Goal: Task Accomplishment & Management: Manage account settings

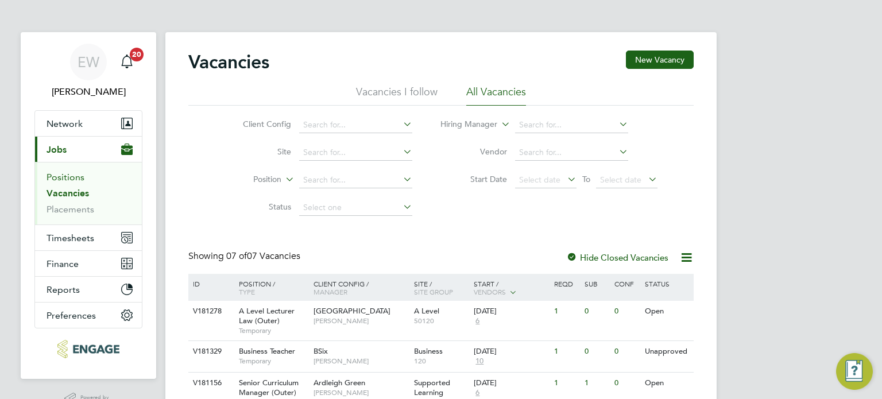
click at [59, 175] on link "Positions" at bounding box center [66, 177] width 38 height 11
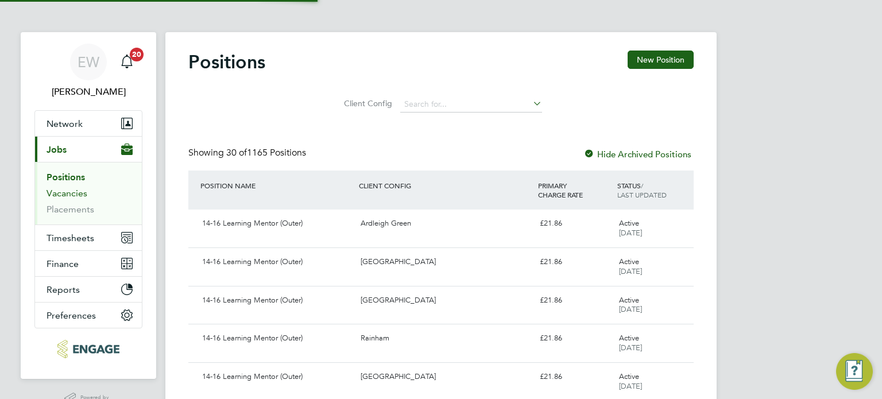
click at [58, 191] on link "Vacancies" at bounding box center [67, 193] width 41 height 11
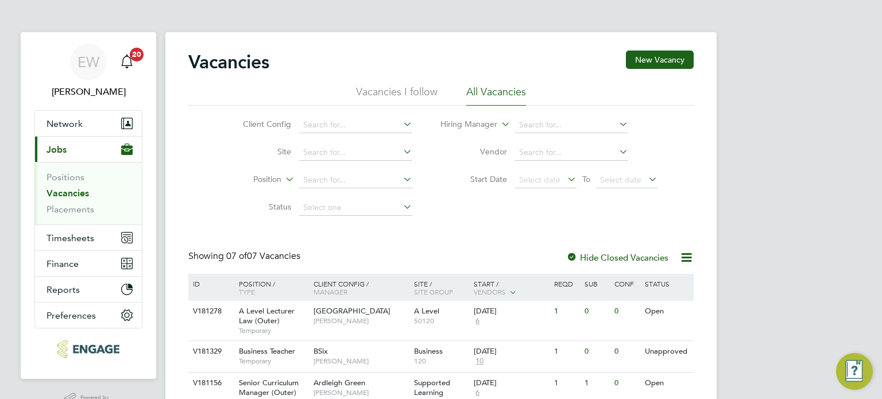
click at [745, 272] on div "EW Ella Wratten Notifications 20 Applications: Network Team Members Businesses …" at bounding box center [441, 318] width 882 height 636
click at [82, 211] on link "Placements" at bounding box center [71, 209] width 48 height 11
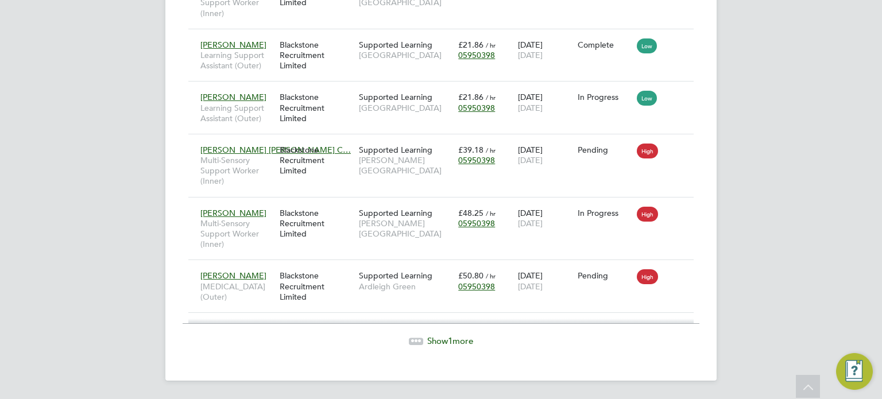
click at [808, 387] on icon at bounding box center [808, 388] width 20 height 26
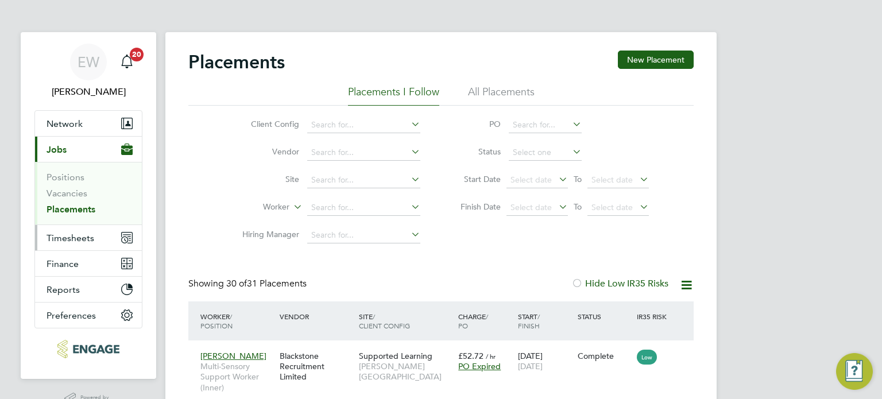
click at [85, 240] on span "Timesheets" at bounding box center [71, 238] width 48 height 11
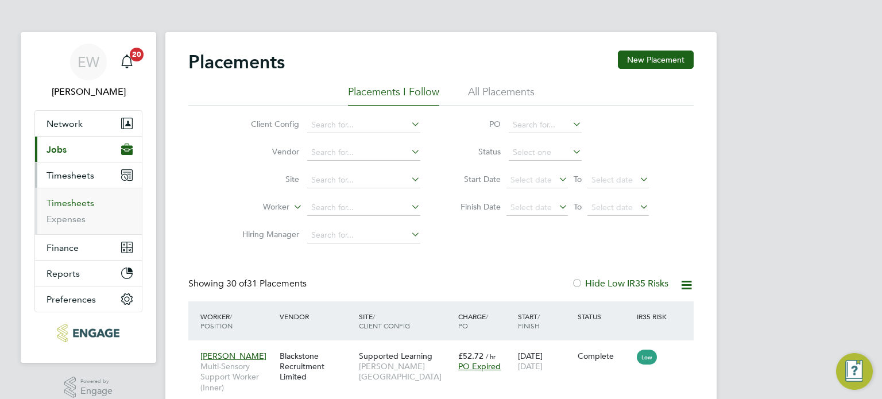
click at [69, 207] on link "Timesheets" at bounding box center [71, 203] width 48 height 11
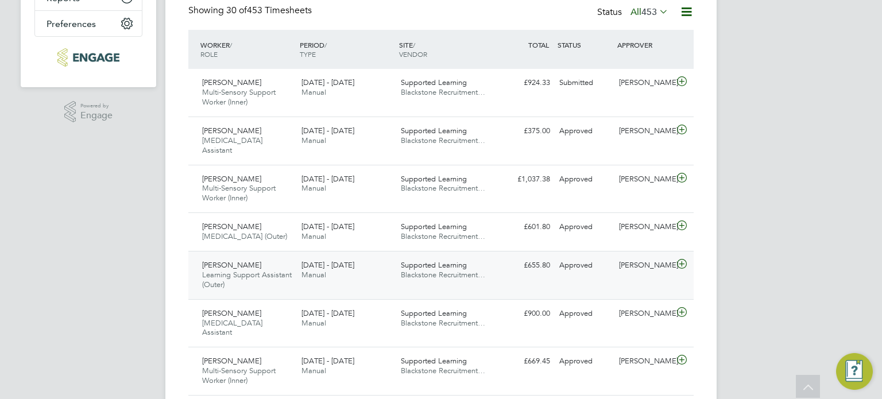
click at [369, 273] on div "15 - 21 Sep 2025 Manual" at bounding box center [346, 270] width 99 height 29
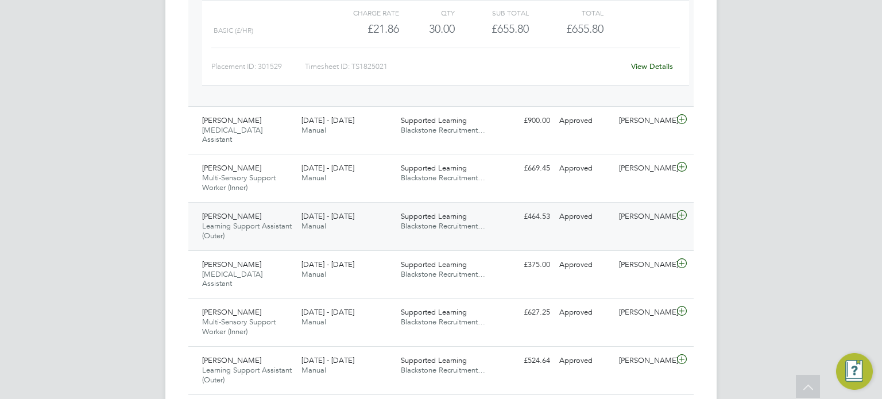
click at [362, 236] on div "15 - 21 Sep 2025 Manual" at bounding box center [346, 221] width 99 height 29
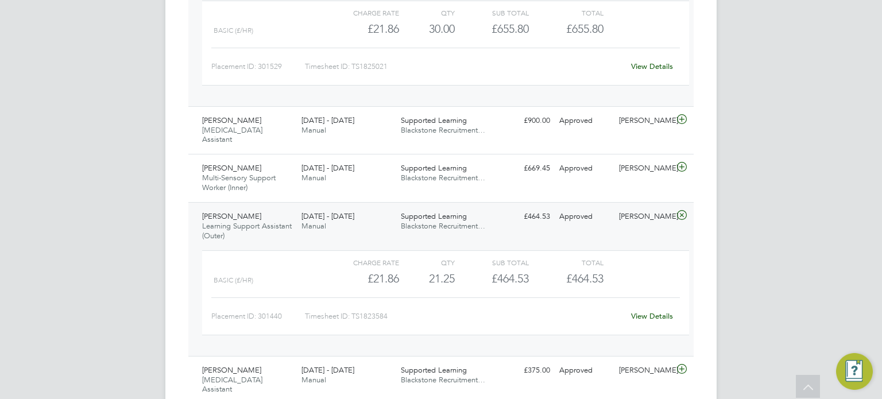
click at [657, 321] on link "View Details" at bounding box center [652, 316] width 42 height 10
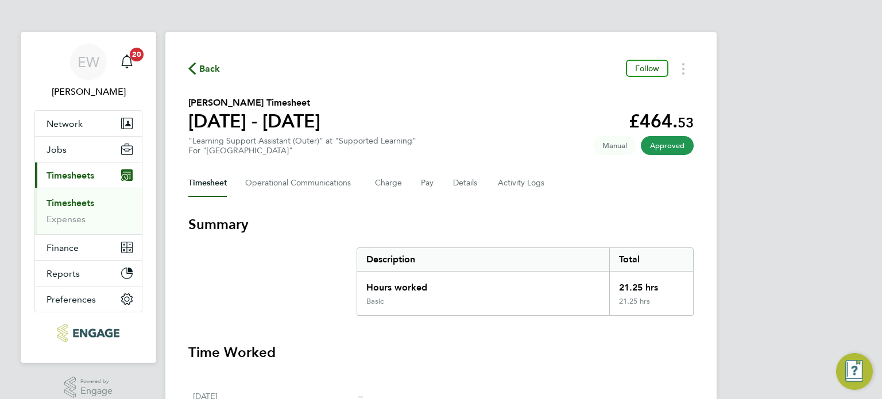
click at [773, 303] on div "EW [PERSON_NAME] Notifications 20 Applications: Network Team Members Businesses…" at bounding box center [441, 406] width 882 height 812
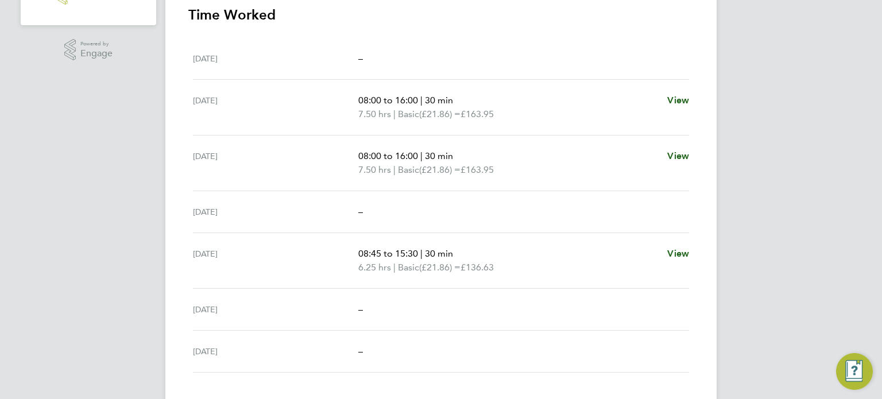
scroll to position [322, 0]
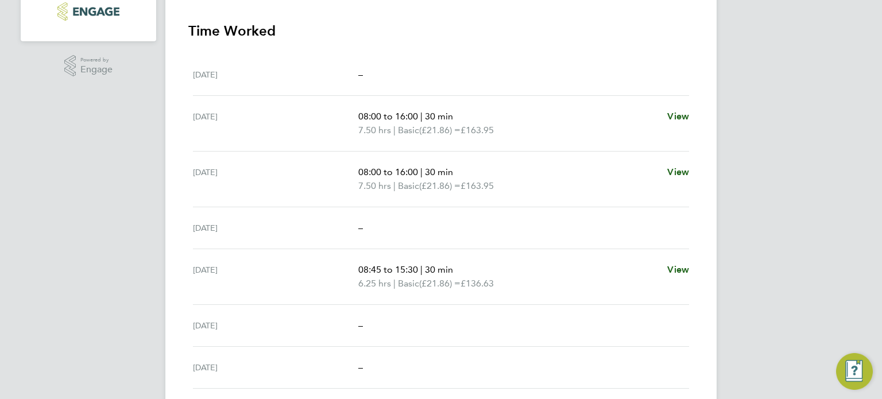
click at [827, 213] on div "EW [PERSON_NAME] Notifications 20 Applications: Network Team Members Businesses…" at bounding box center [441, 84] width 882 height 812
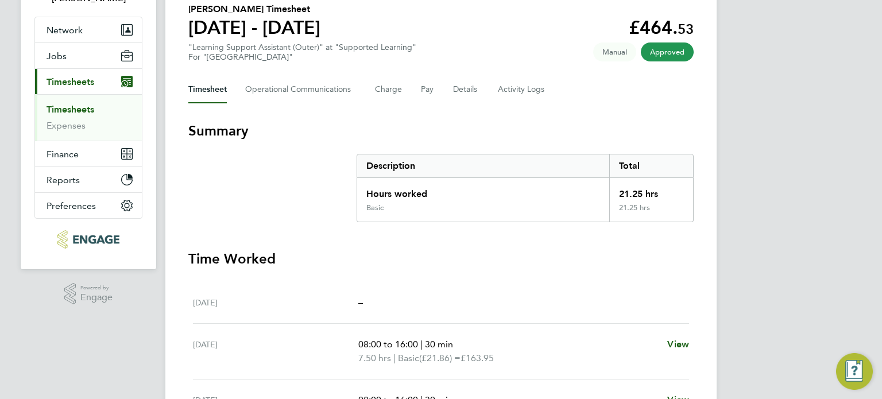
scroll to position [92, 0]
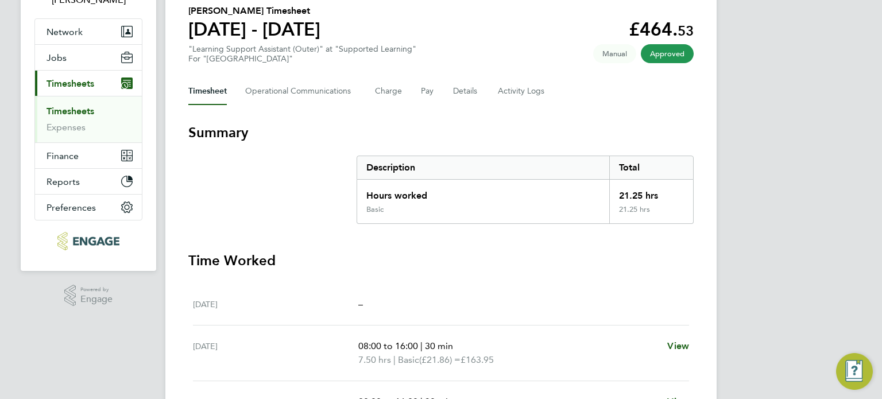
click at [53, 106] on link "Timesheets" at bounding box center [71, 111] width 48 height 11
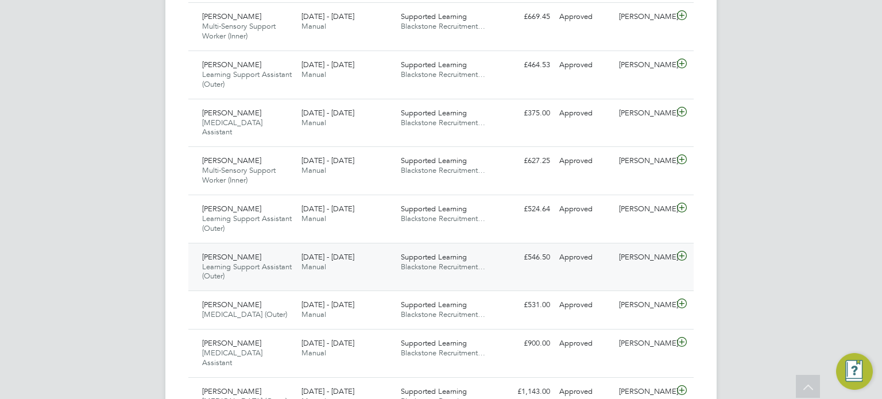
click at [307, 272] on span "Manual" at bounding box center [314, 267] width 25 height 10
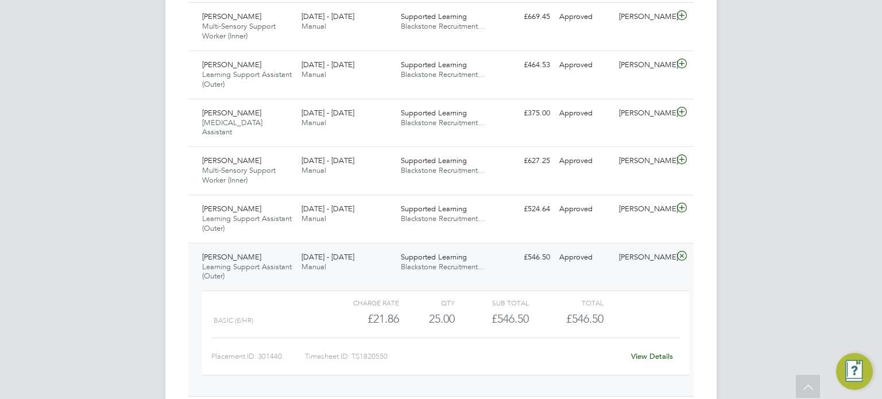
click at [768, 280] on div "EW [PERSON_NAME] Notifications 20 Applications: Network Team Members Businesses…" at bounding box center [441, 344] width 882 height 1929
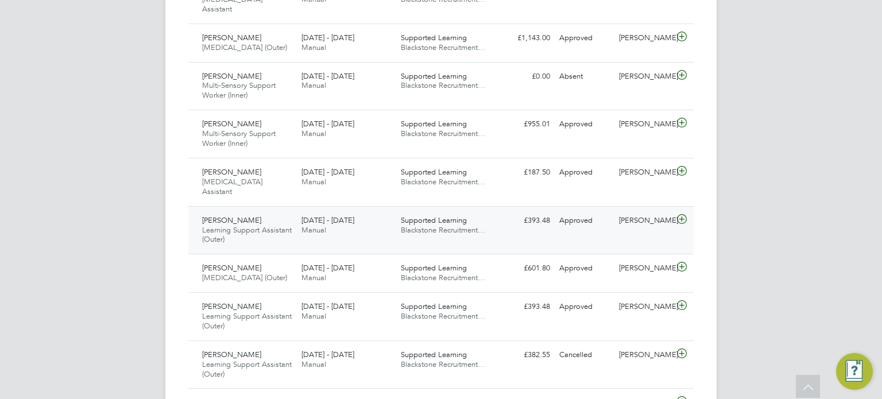
click at [387, 240] on div "[DATE] - [DATE] Manual" at bounding box center [346, 225] width 99 height 29
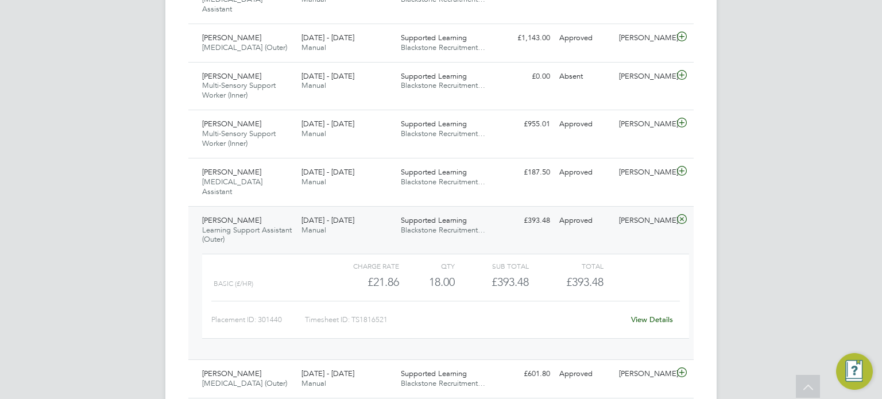
click at [662, 325] on link "View Details" at bounding box center [652, 320] width 42 height 10
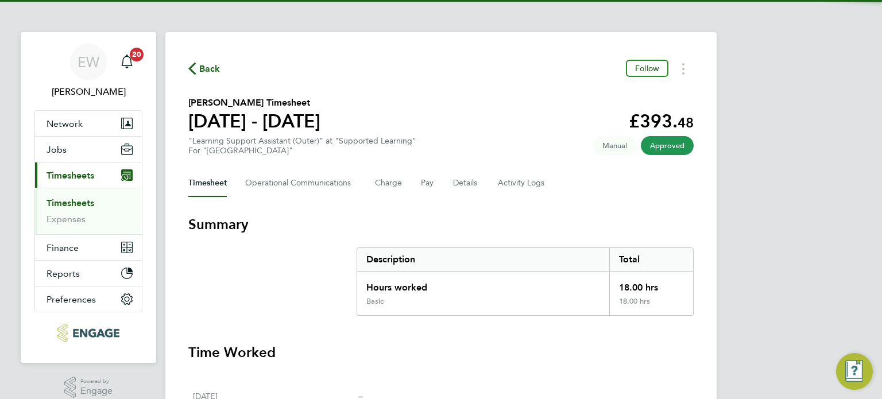
click at [804, 326] on div "EW [PERSON_NAME] Notifications 20 Applications: Network Team Members Businesses…" at bounding box center [441, 406] width 882 height 812
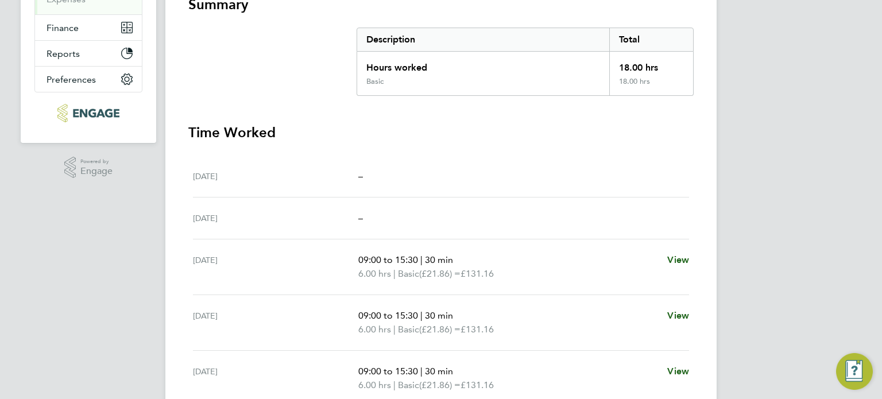
scroll to position [230, 0]
